Goal: Communication & Community: Answer question/provide support

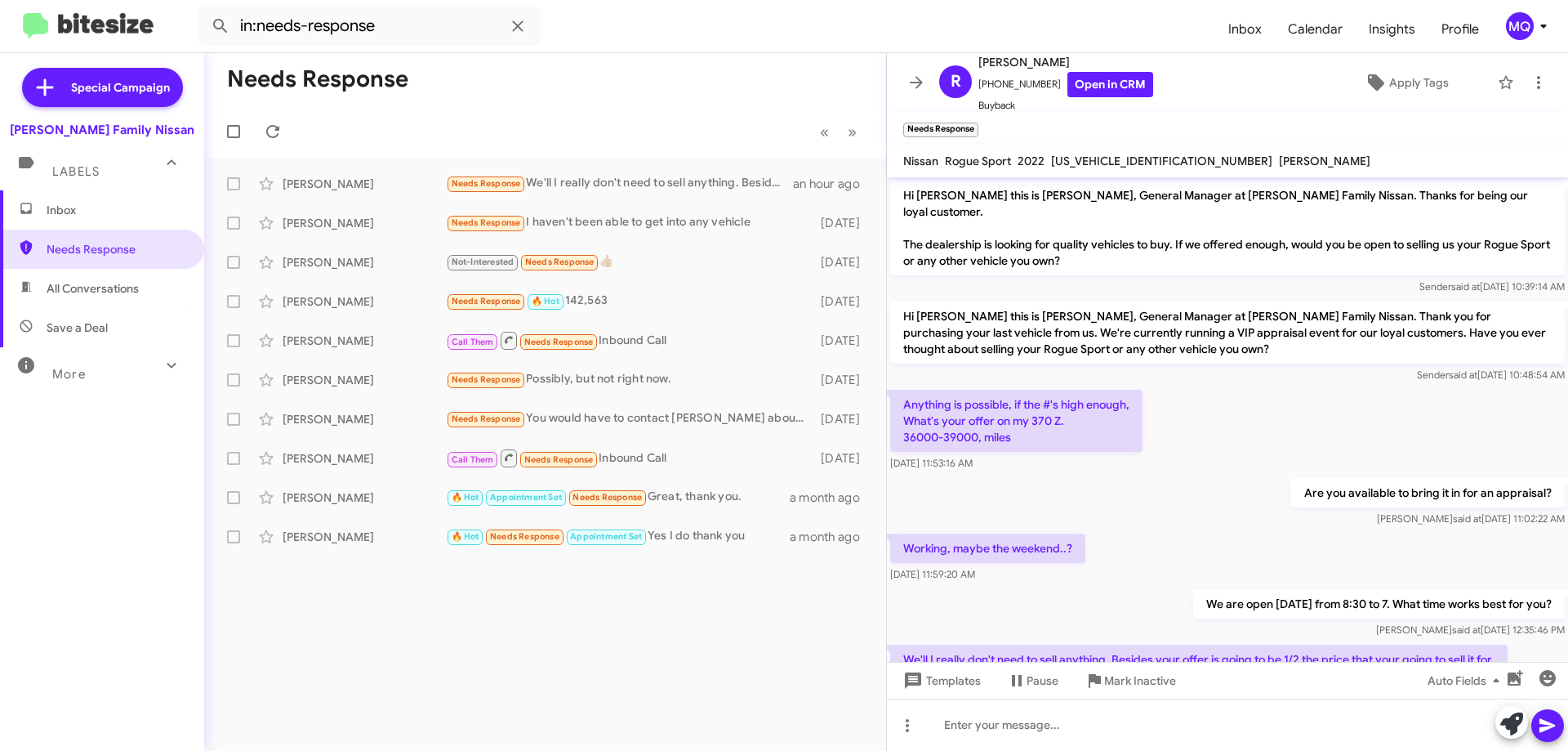
scroll to position [63, 0]
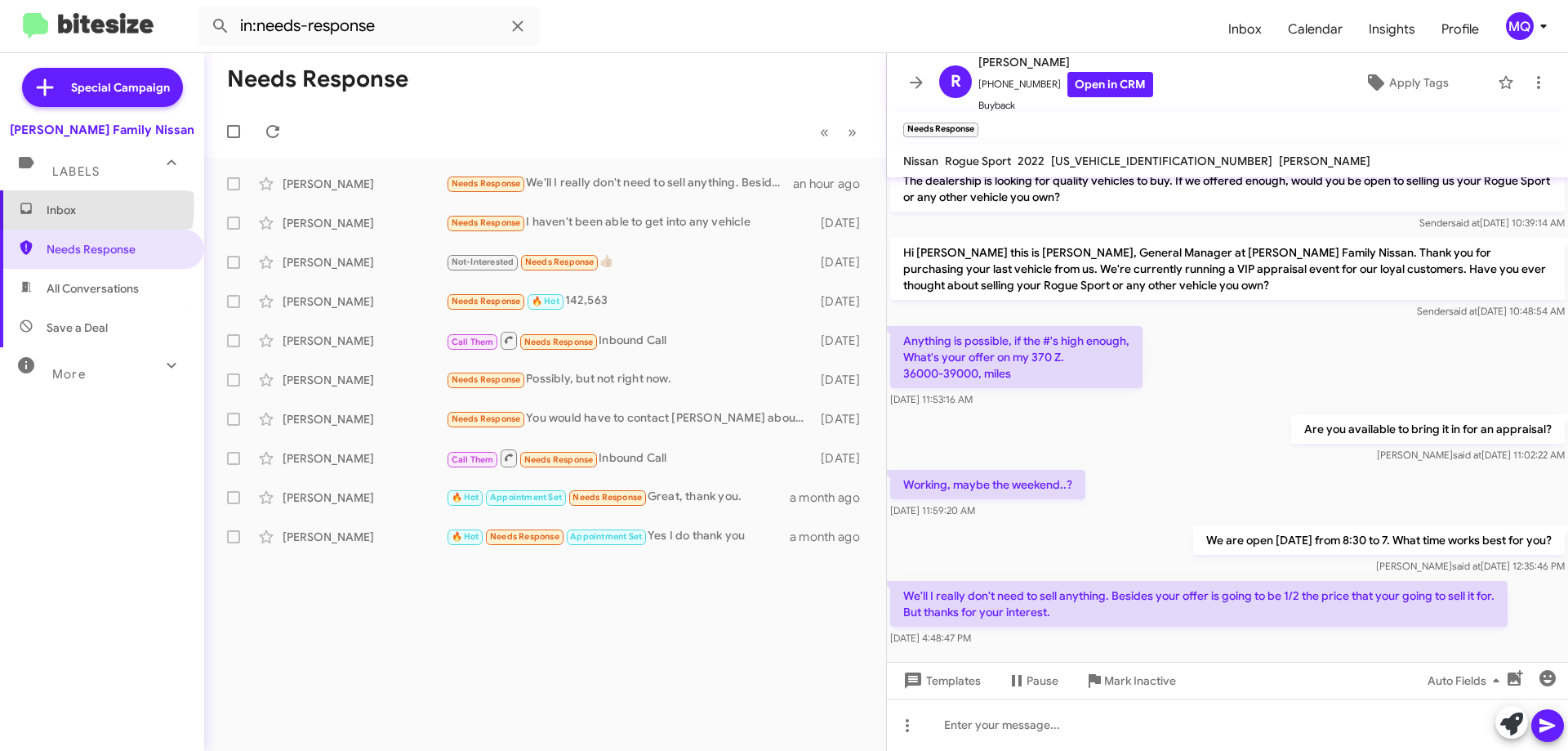
click at [67, 205] on span "Inbox" at bounding box center [116, 210] width 139 height 17
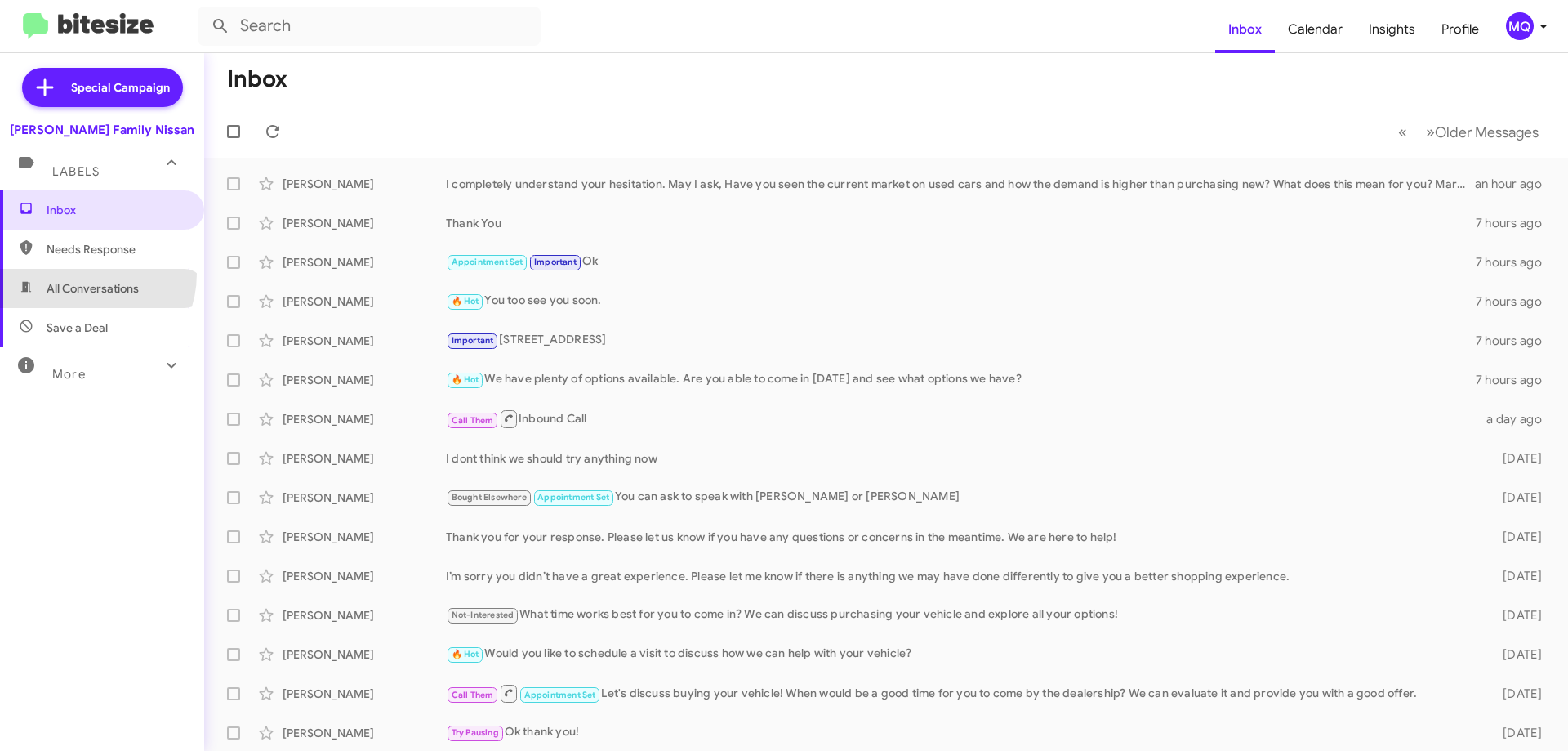
click at [82, 274] on span "All Conversations" at bounding box center [102, 288] width 204 height 40
type input "in:all-conversations"
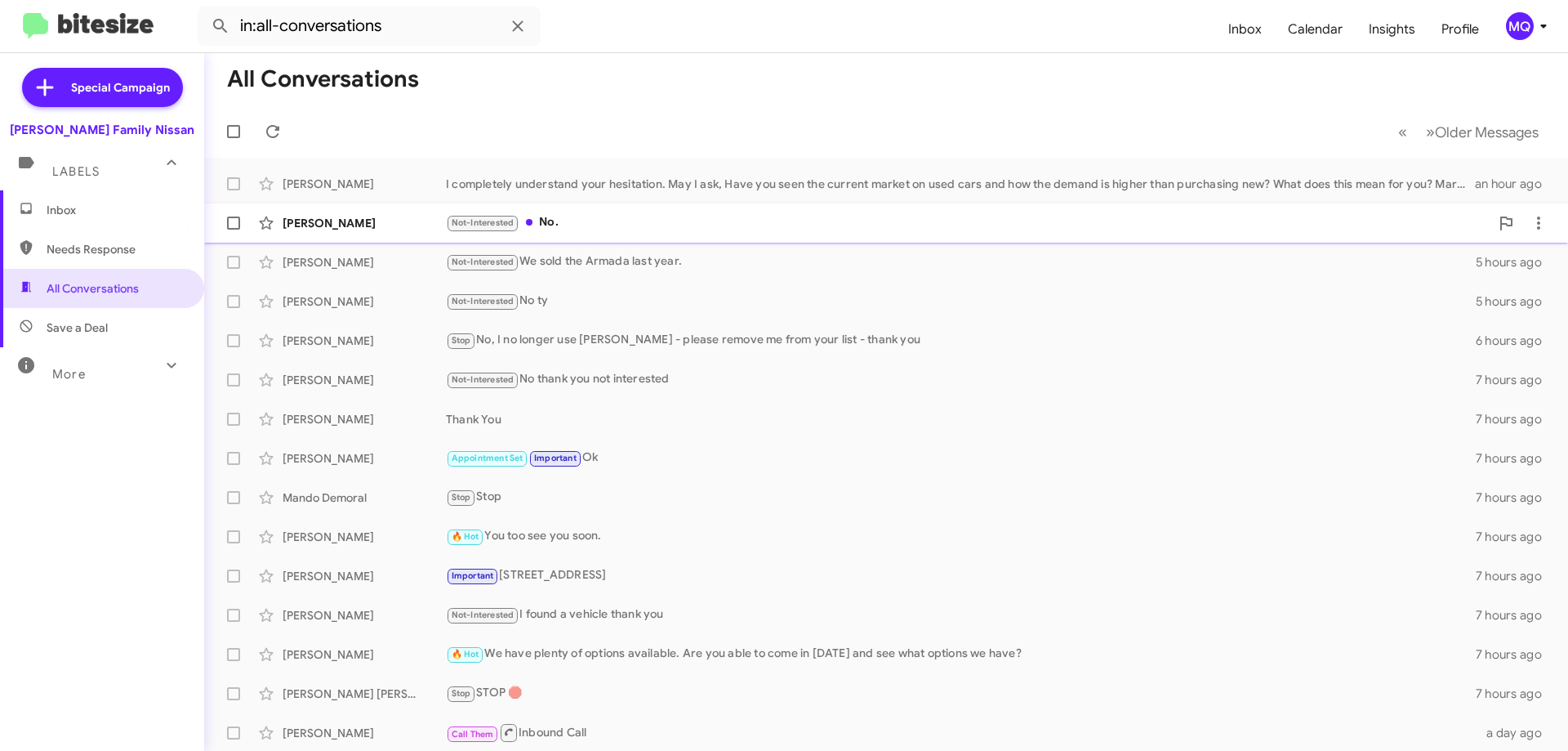
click at [573, 219] on div "Not-Interested No." at bounding box center [967, 222] width 1044 height 19
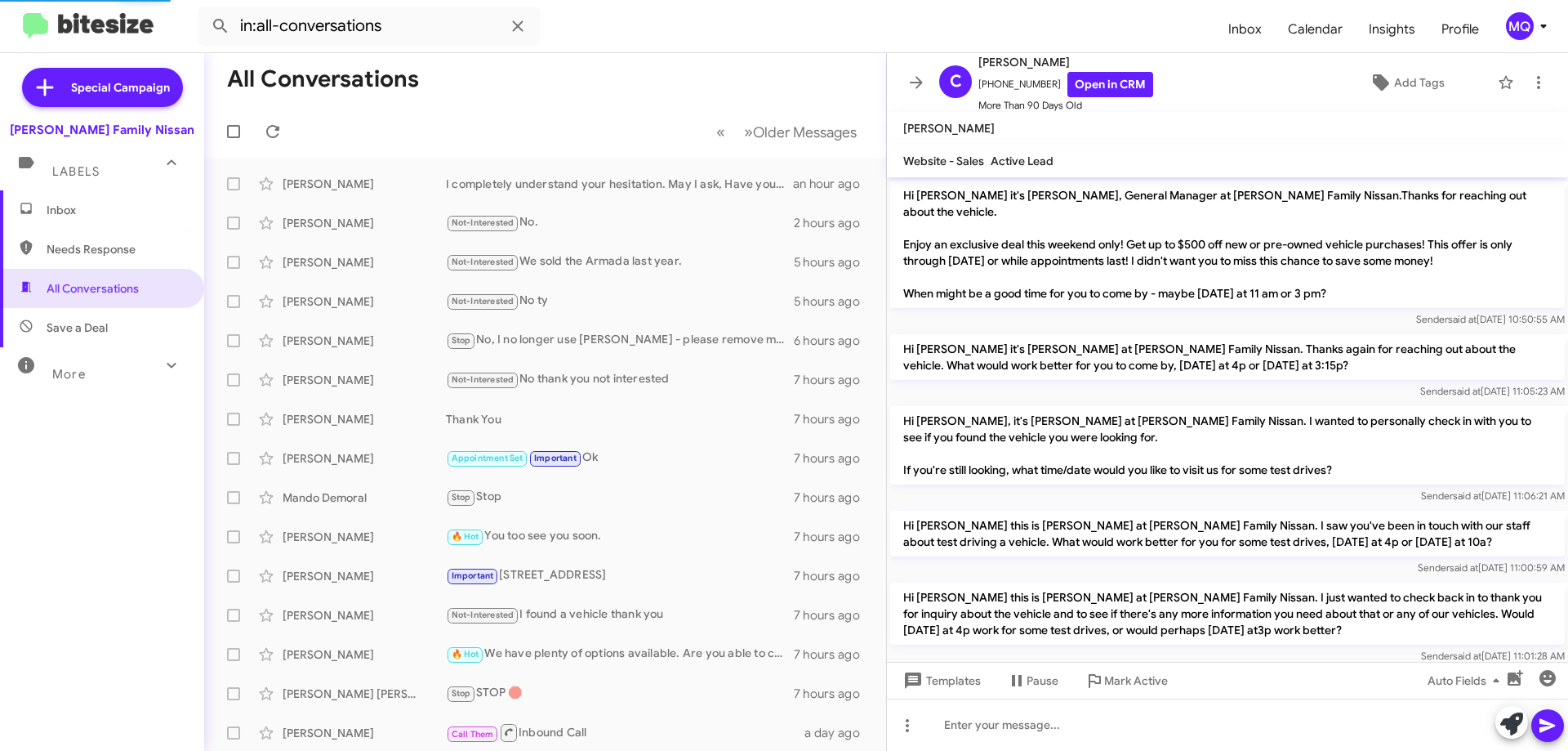
scroll to position [545, 0]
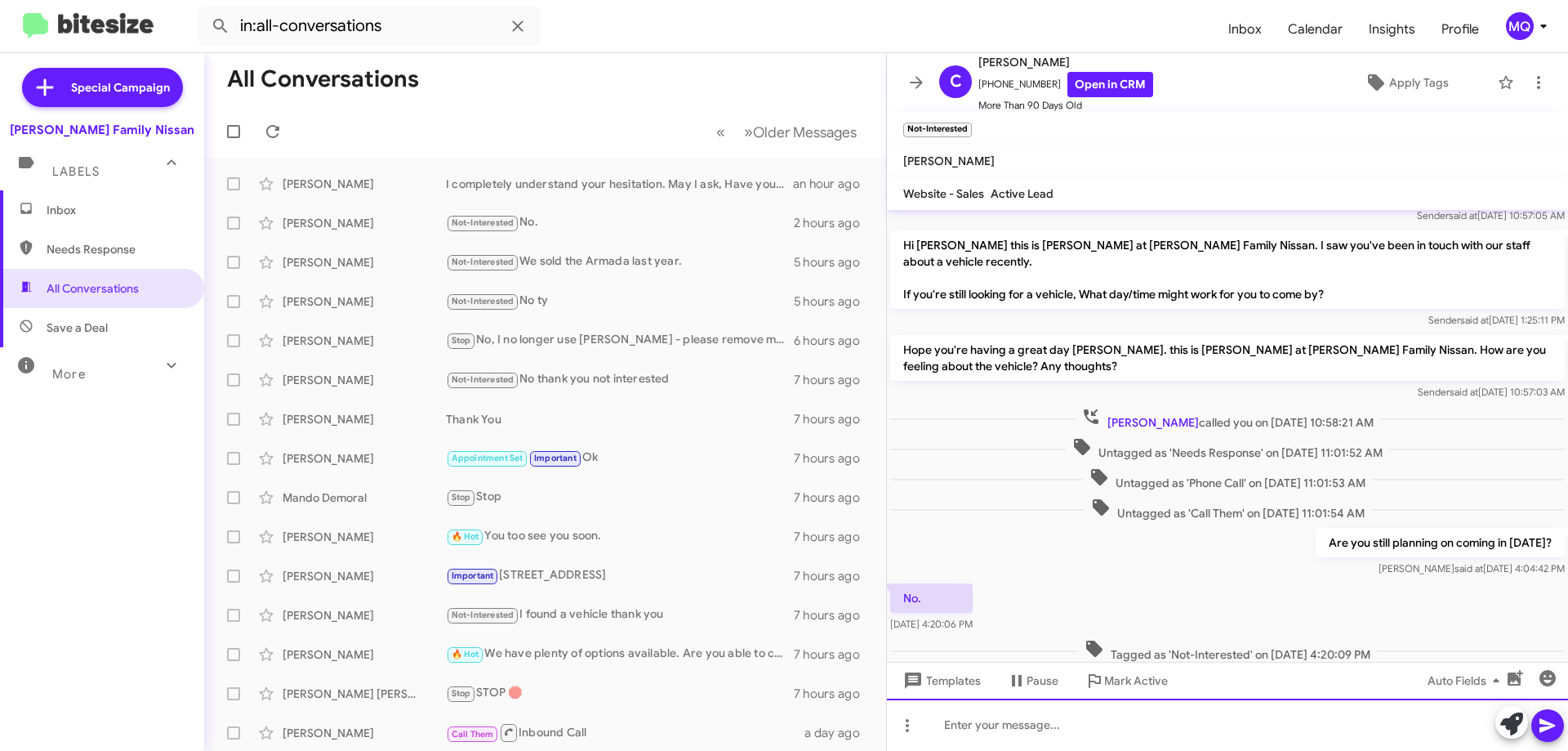
click at [1033, 728] on div at bounding box center [1227, 725] width 681 height 52
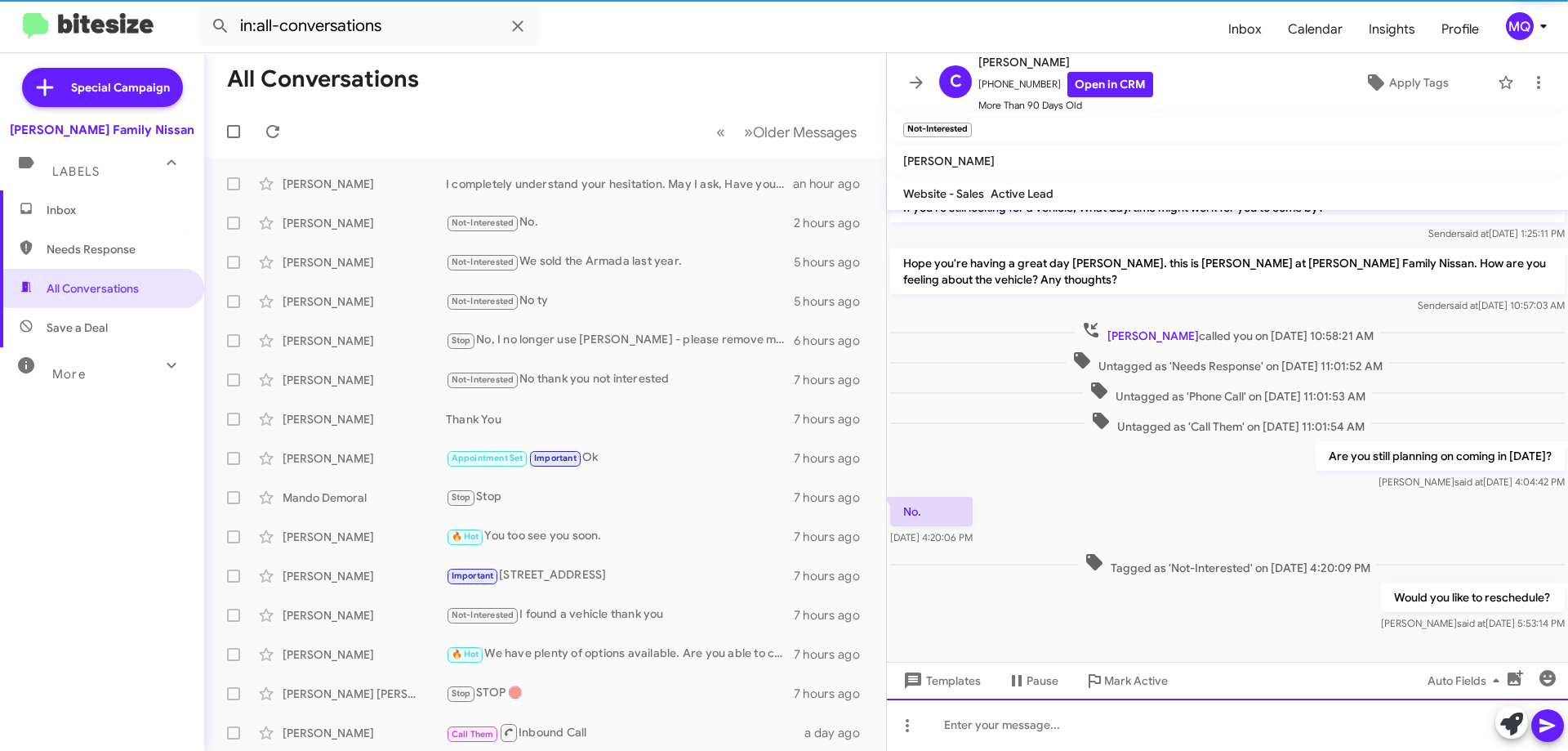
scroll to position [637, 0]
